Goal: Task Accomplishment & Management: Use online tool/utility

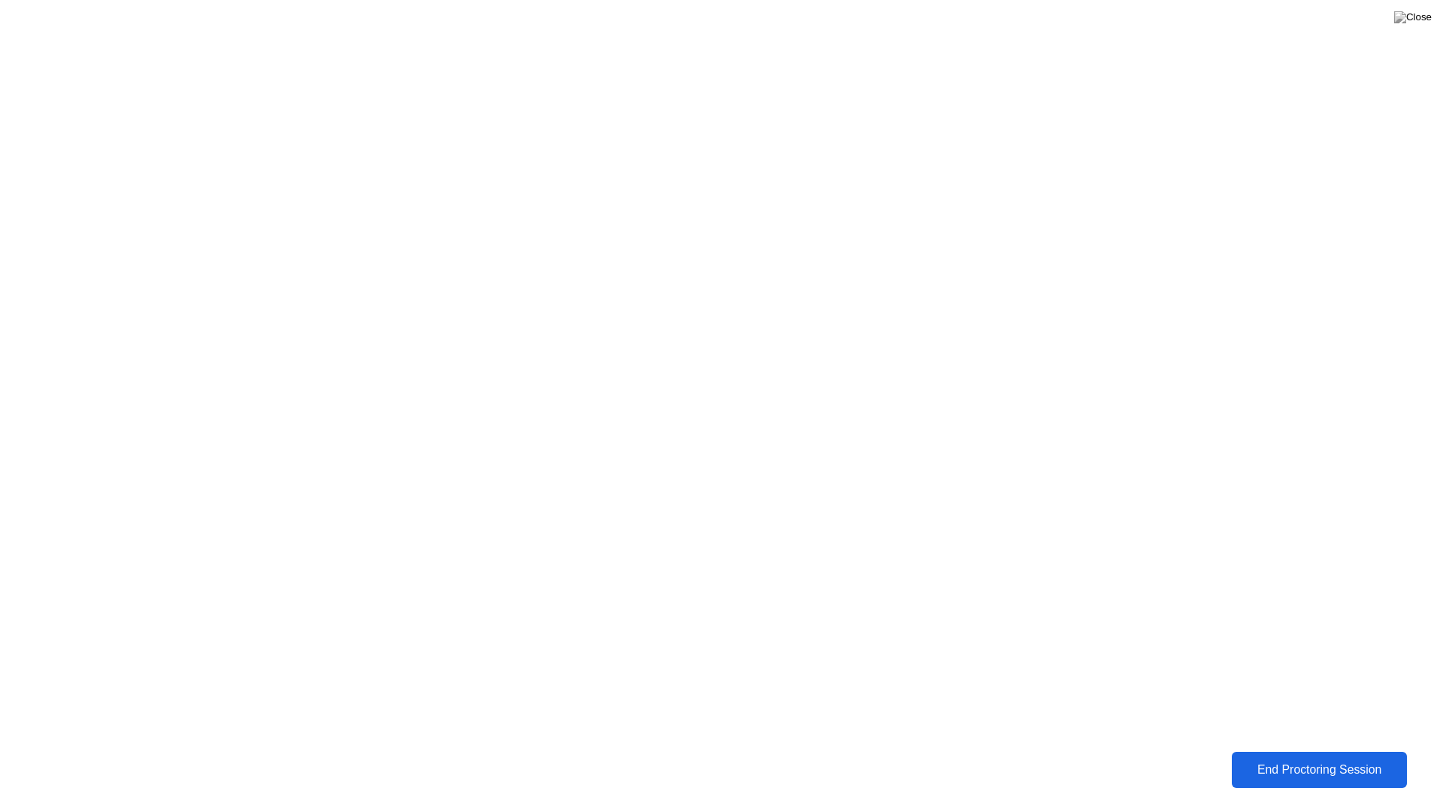
click at [1287, 774] on div "End Proctoring Session" at bounding box center [1319, 770] width 166 height 14
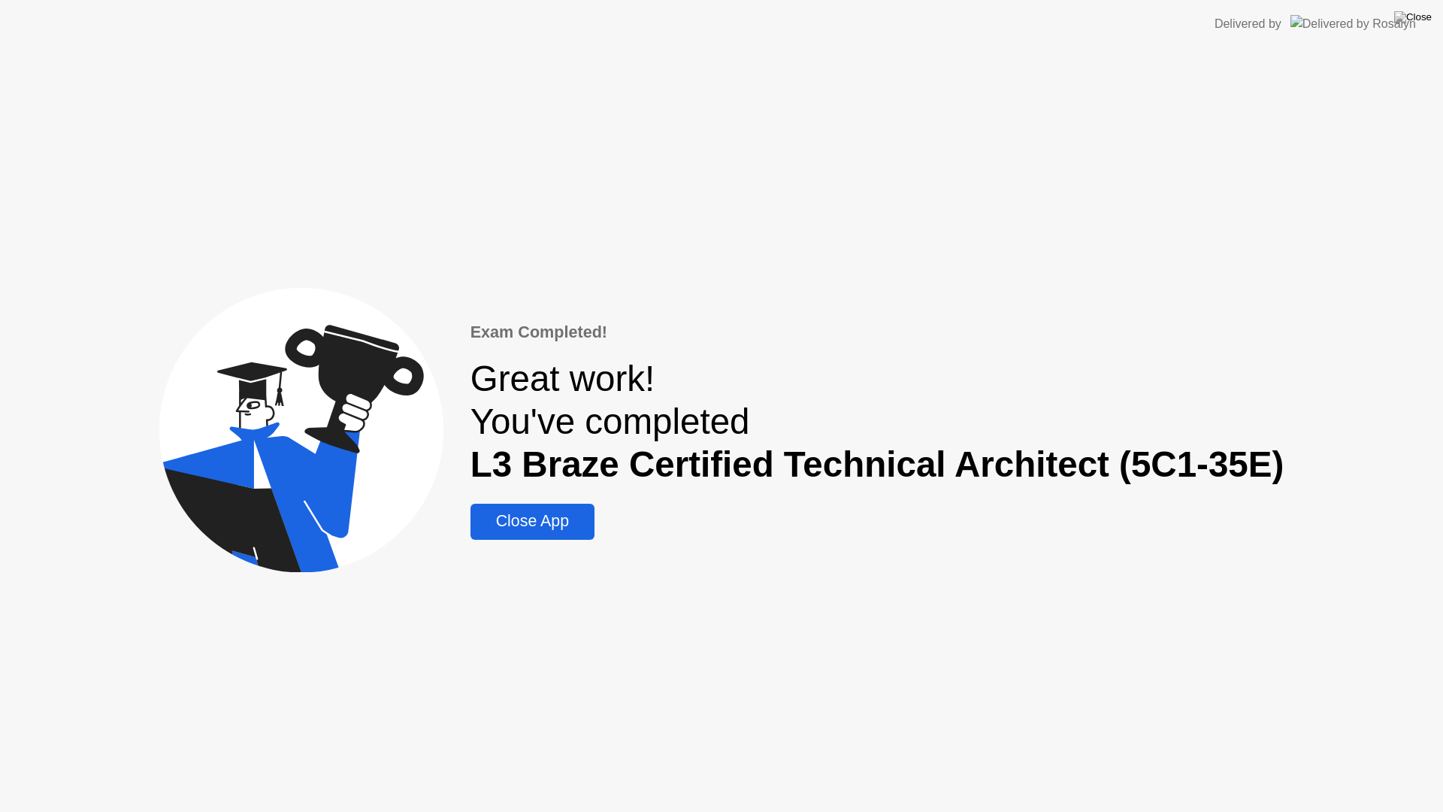
click at [573, 524] on div "Close App" at bounding box center [532, 521] width 115 height 19
